Goal: Find specific page/section: Find specific page/section

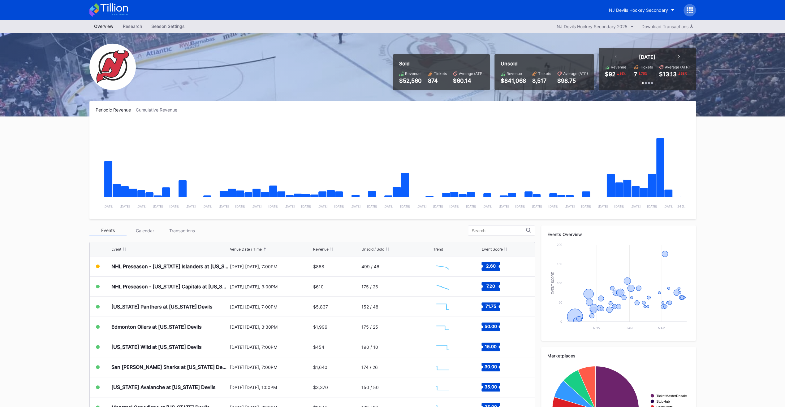
scroll to position [20, 0]
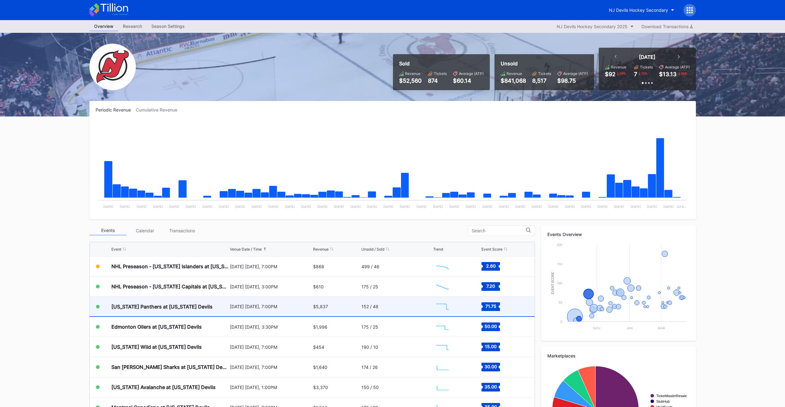
click at [190, 295] on div "[US_STATE] Panthers at [US_STATE] Devils" at bounding box center [161, 306] width 101 height 6
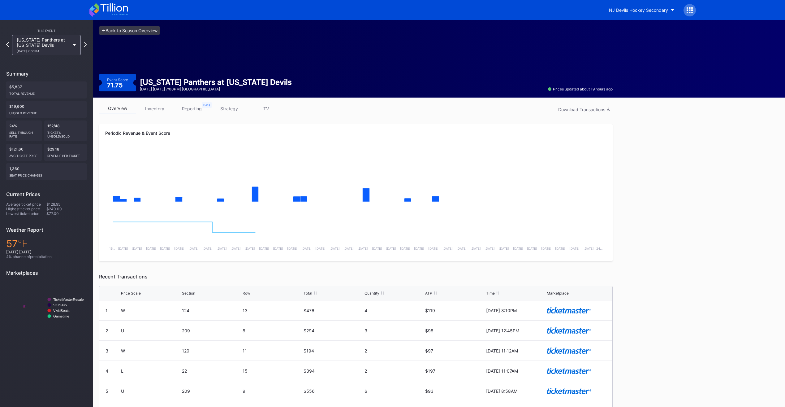
click at [155, 111] on link "inventory" at bounding box center [154, 109] width 37 height 10
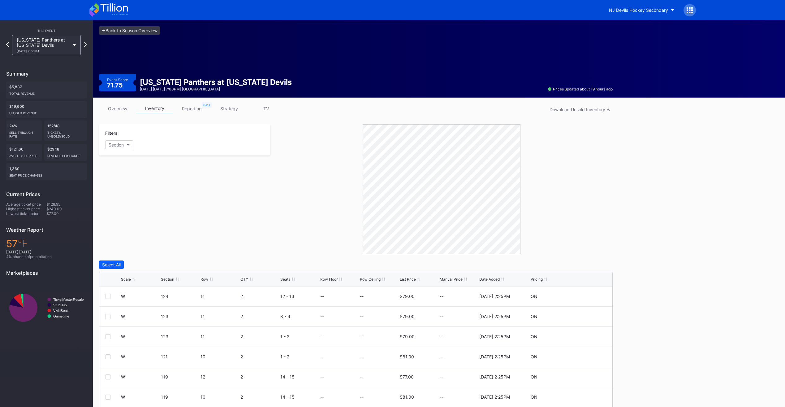
click at [406, 279] on div "List Price" at bounding box center [408, 279] width 16 height 5
